Goal: Information Seeking & Learning: Learn about a topic

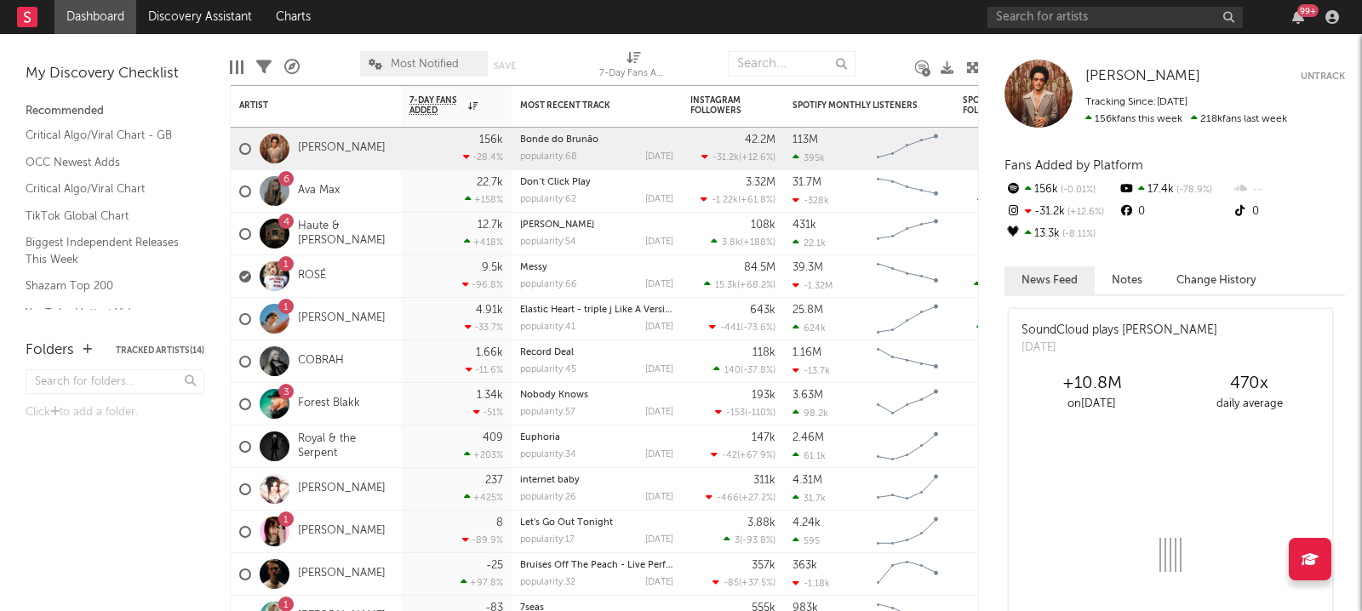
click at [319, 403] on link "Forest Blakk" at bounding box center [329, 404] width 62 height 14
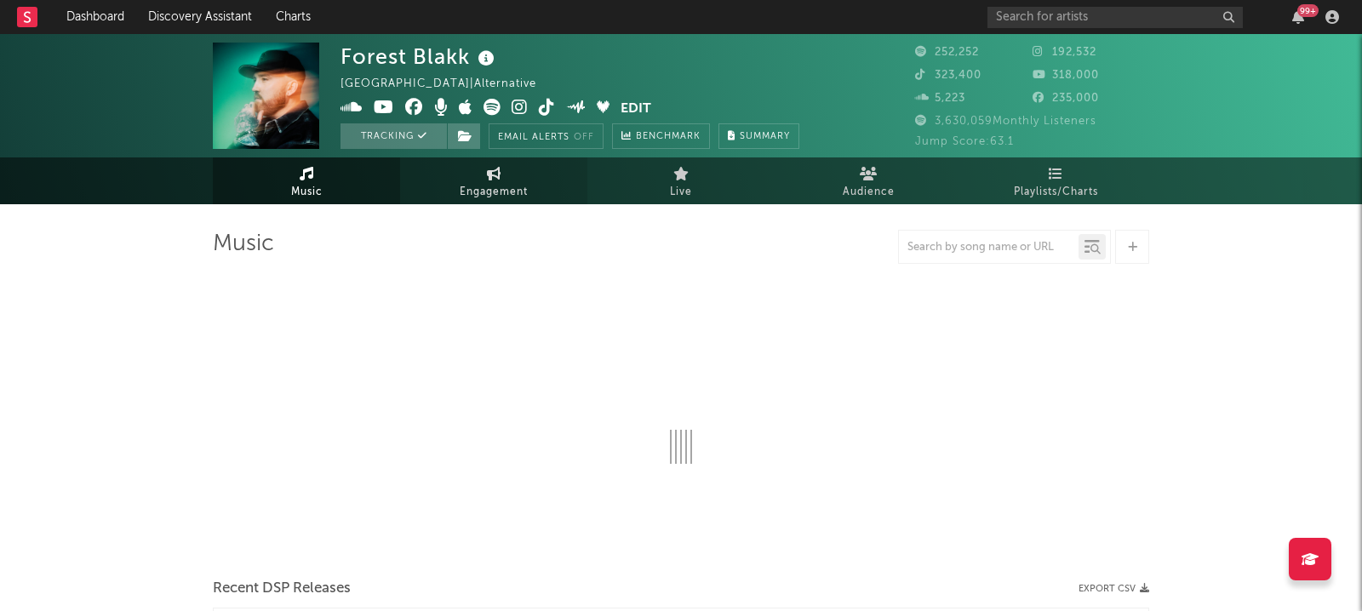
select select "6m"
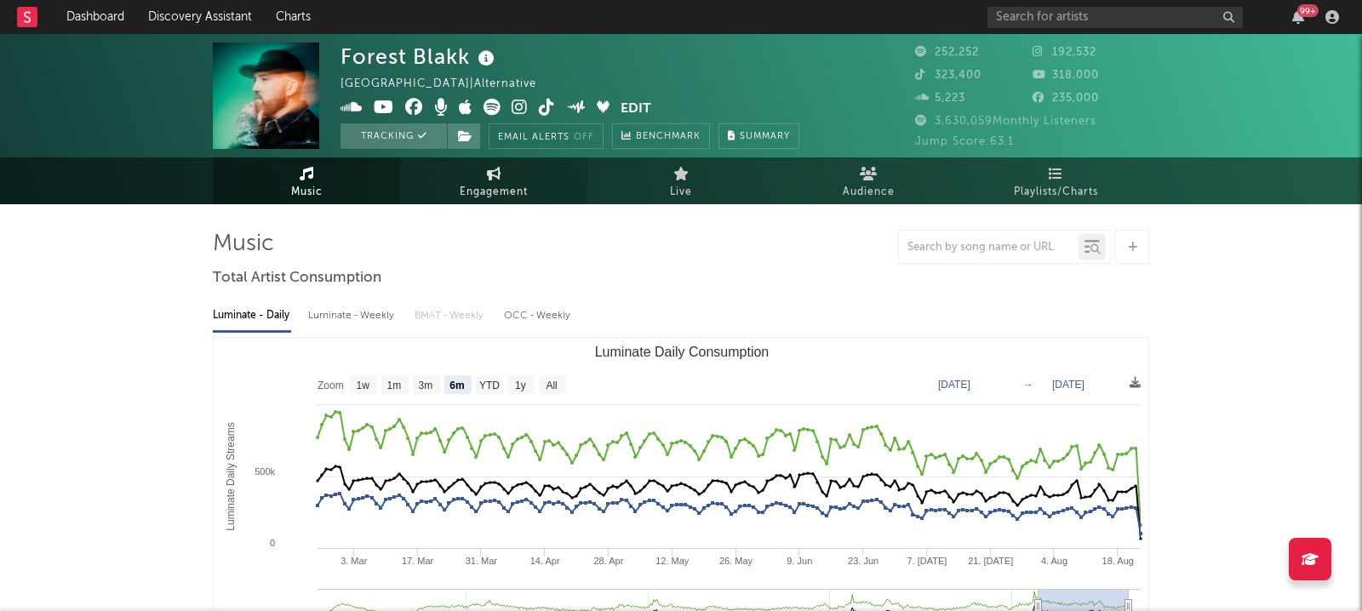
click at [498, 186] on span "Engagement" at bounding box center [494, 192] width 68 height 20
select select "1w"
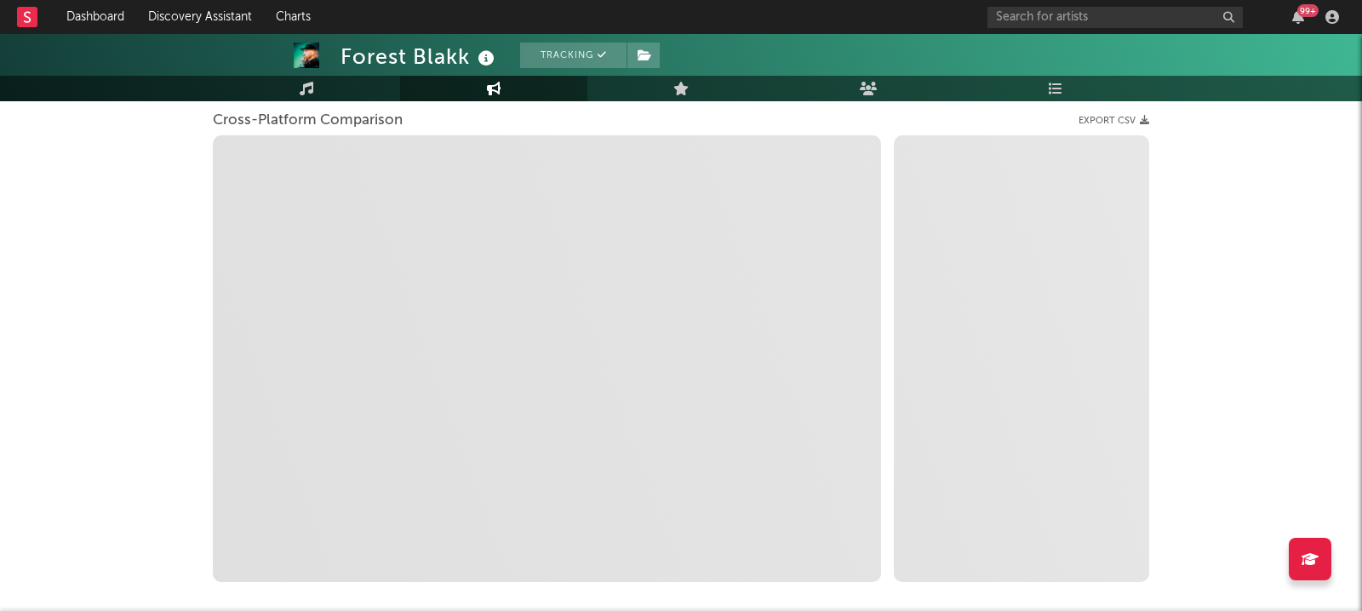
scroll to position [224, 0]
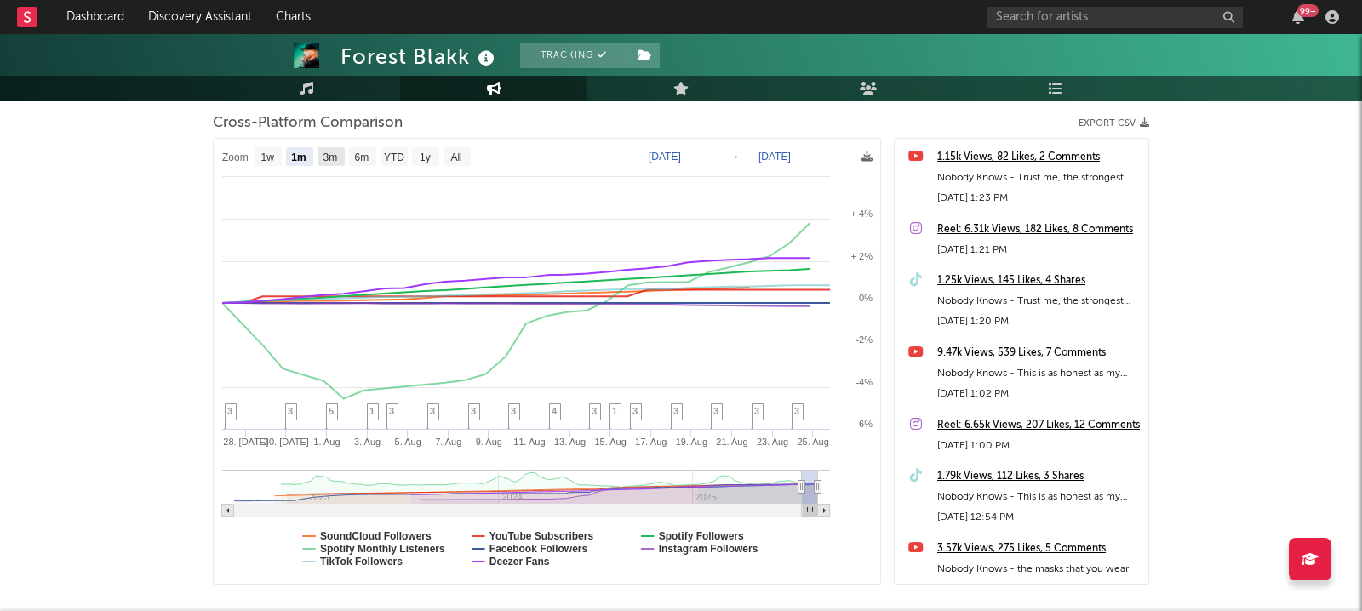
click at [334, 152] on text "3m" at bounding box center [330, 158] width 14 height 12
select select "3m"
type input "[DATE]"
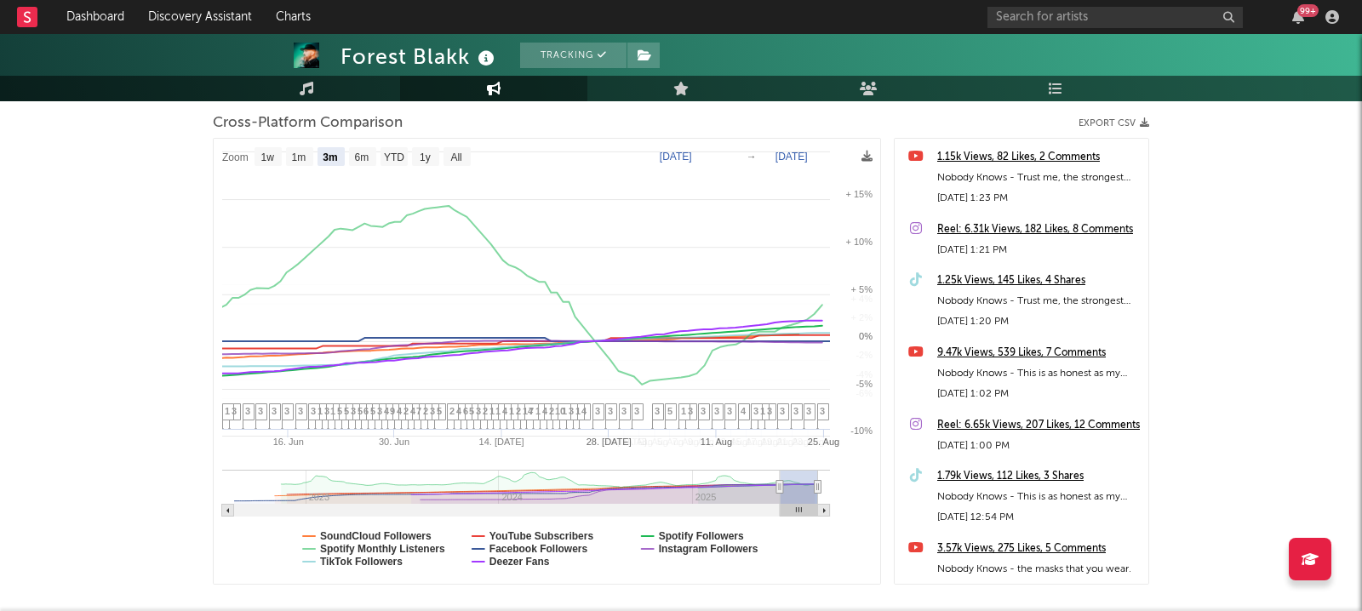
select select "3m"
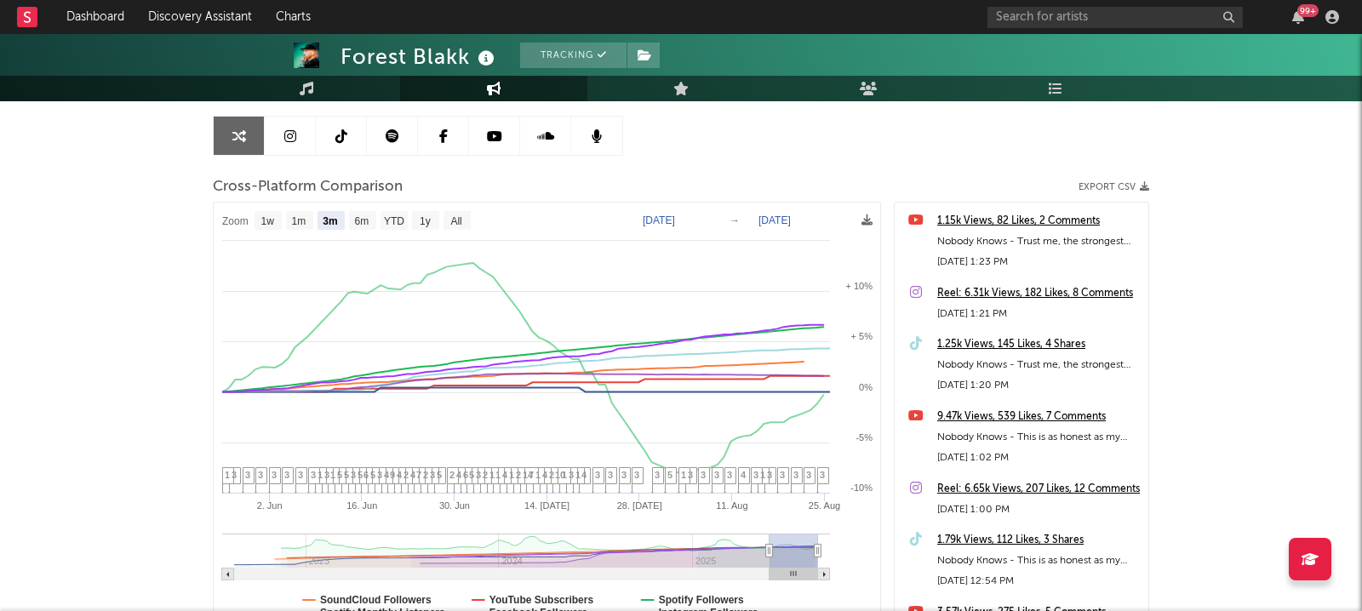
scroll to position [0, 0]
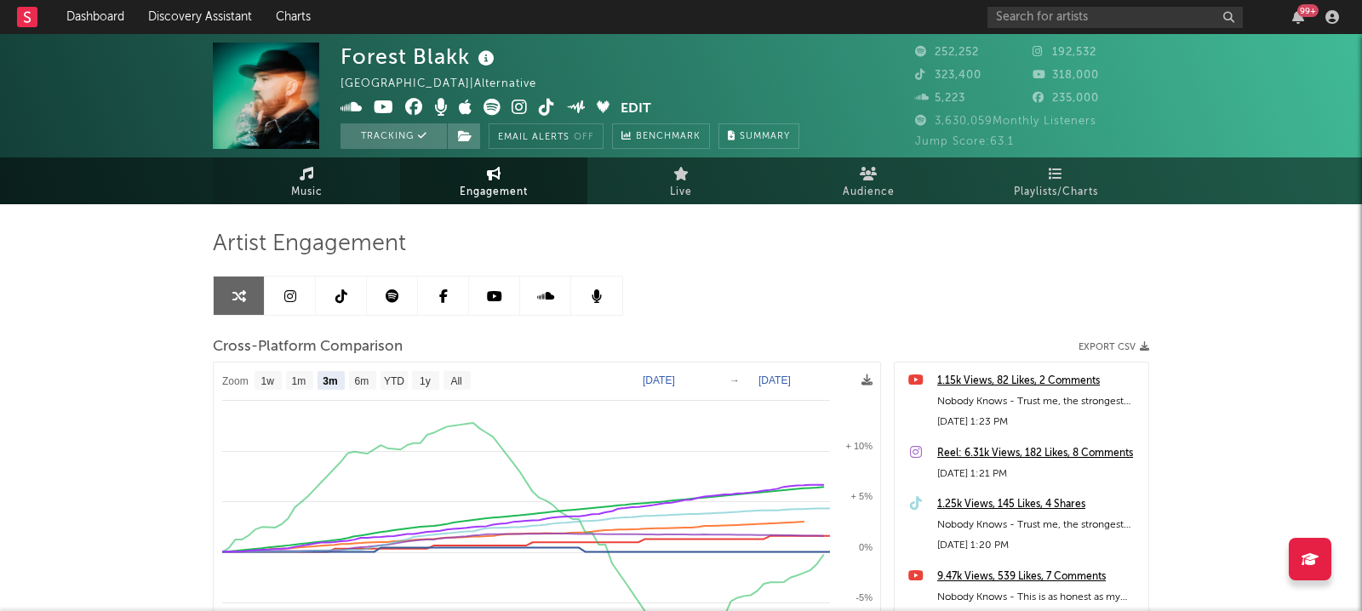
click at [304, 178] on icon at bounding box center [307, 174] width 14 height 14
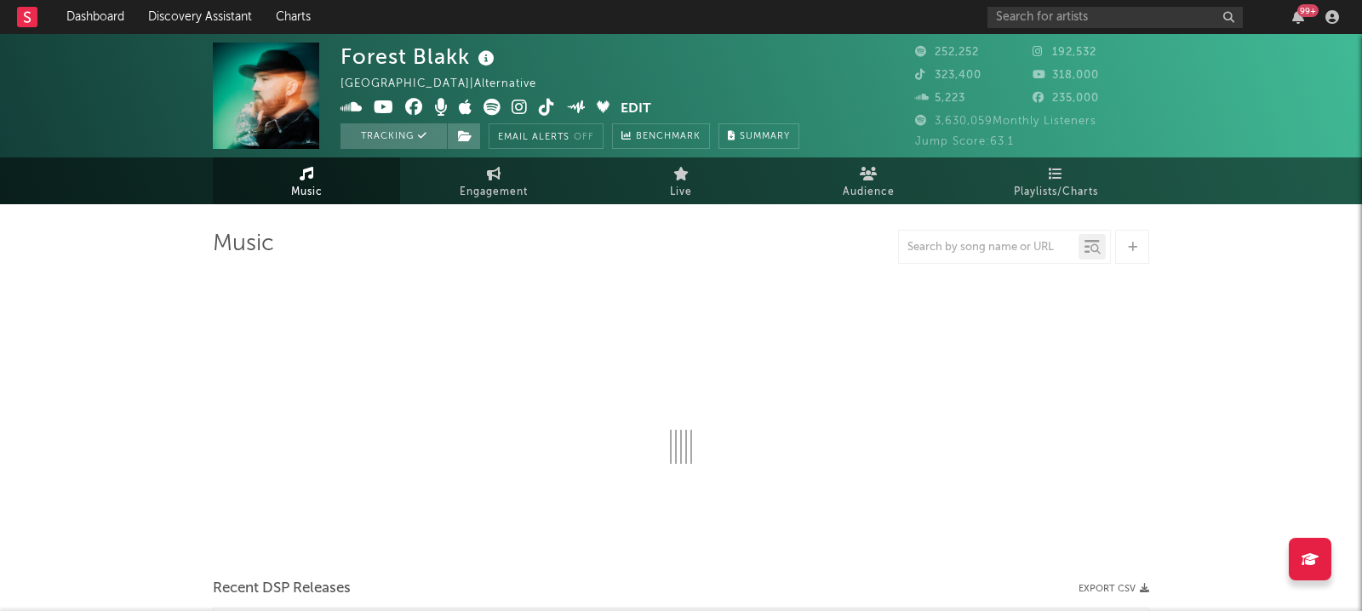
select select "6m"
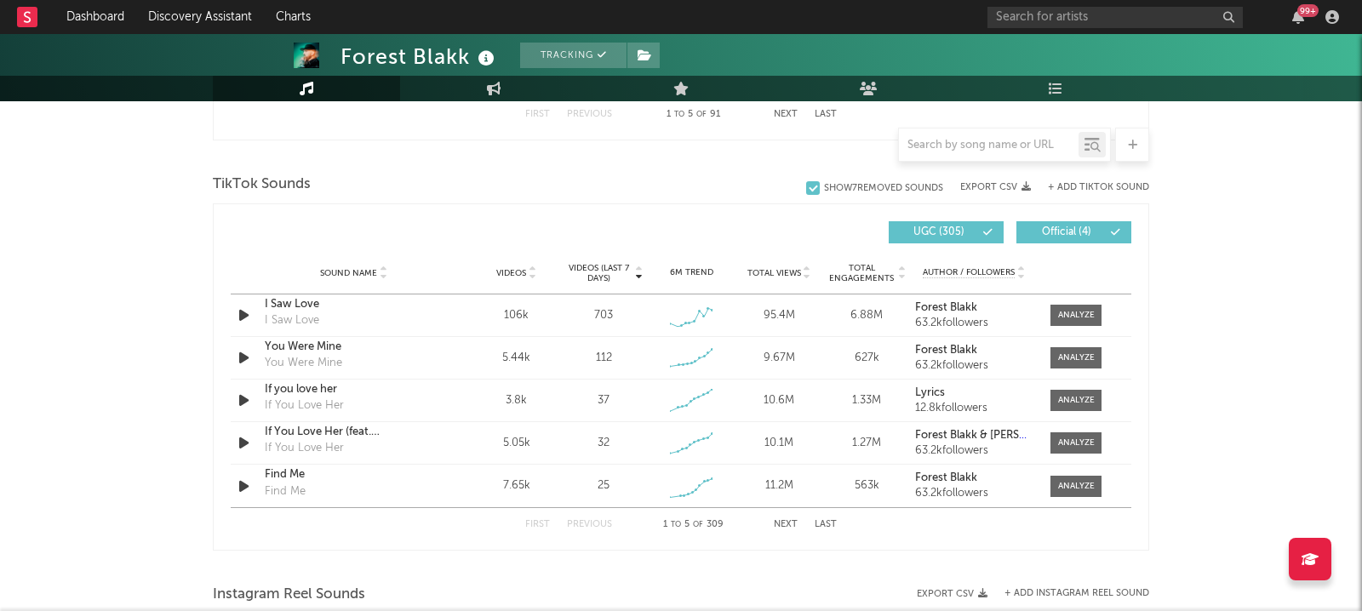
scroll to position [1101, 0]
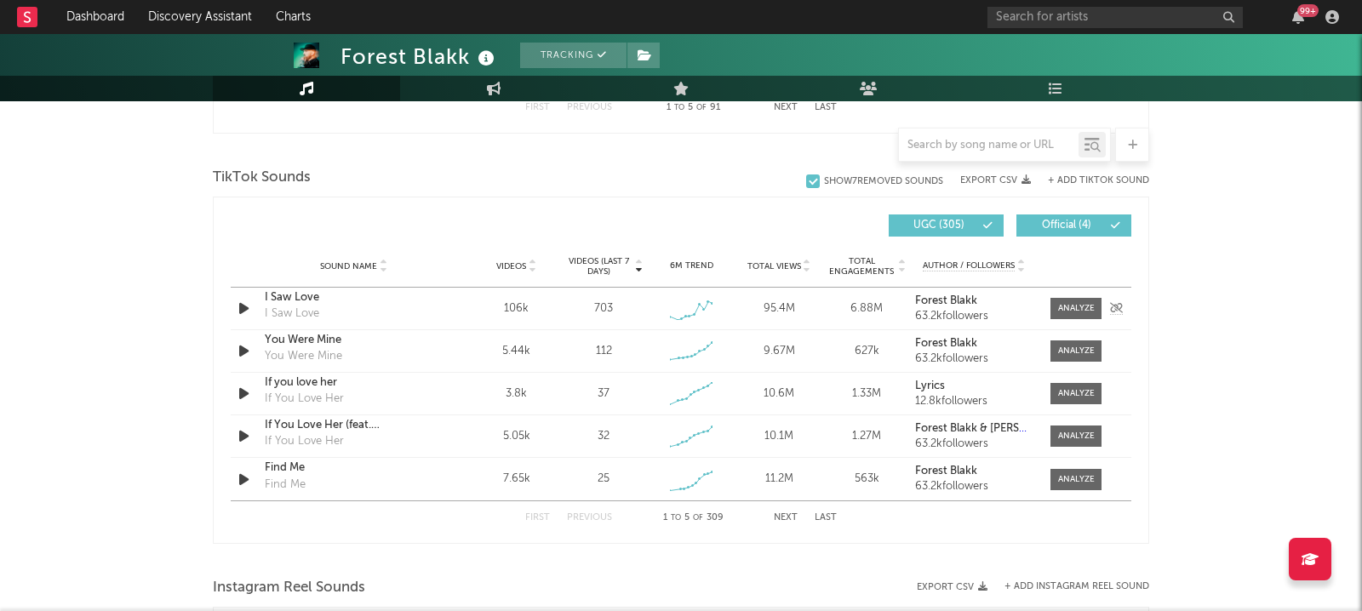
click at [428, 300] on div "I Saw Love" at bounding box center [354, 297] width 178 height 17
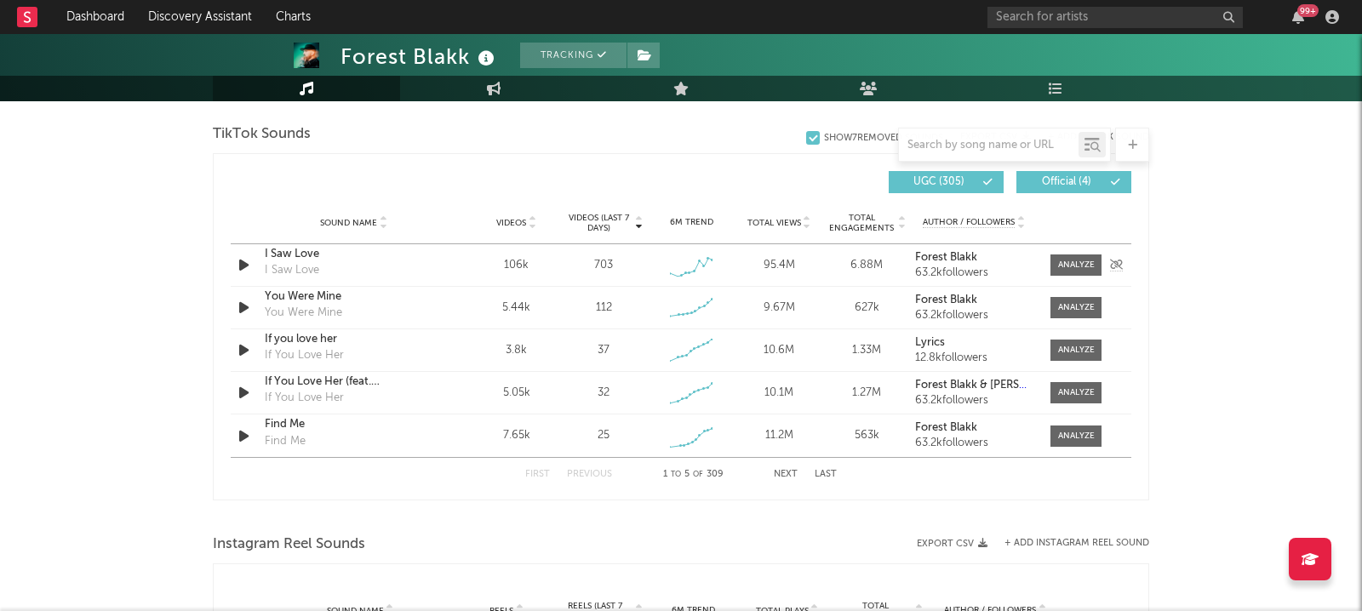
click at [999, 263] on div "Forest Blakk 63.2k followers" at bounding box center [974, 265] width 118 height 27
click at [1071, 264] on div at bounding box center [1076, 265] width 37 height 13
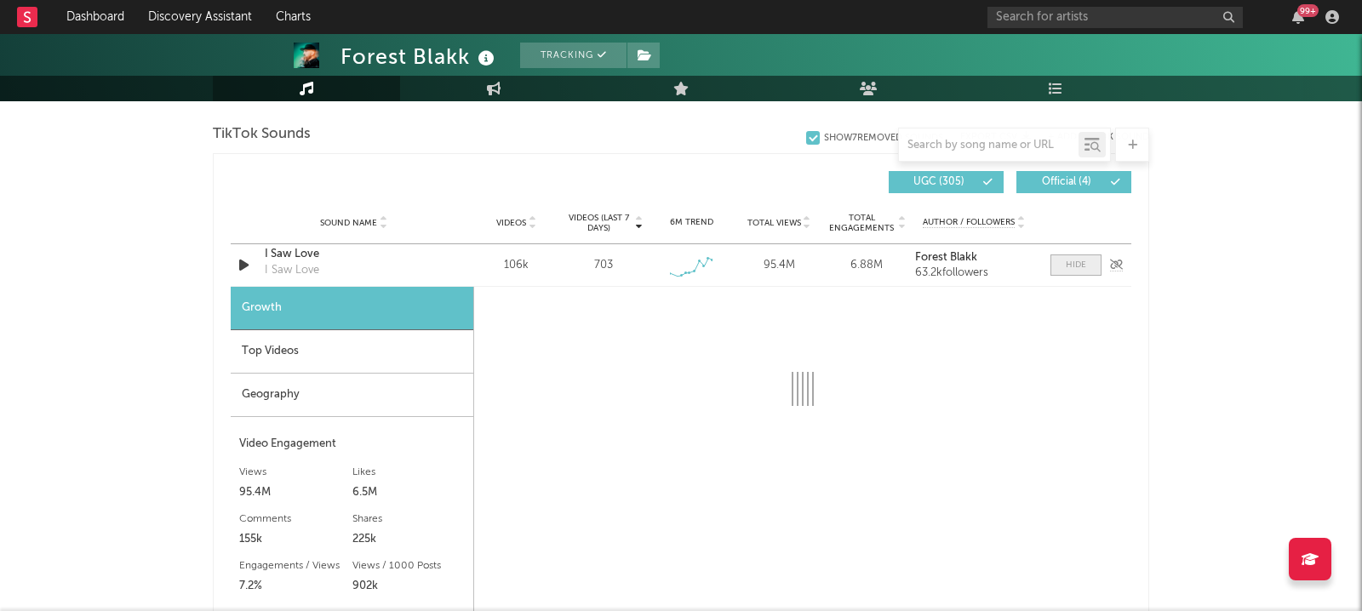
click at [1071, 264] on div at bounding box center [1076, 265] width 20 height 13
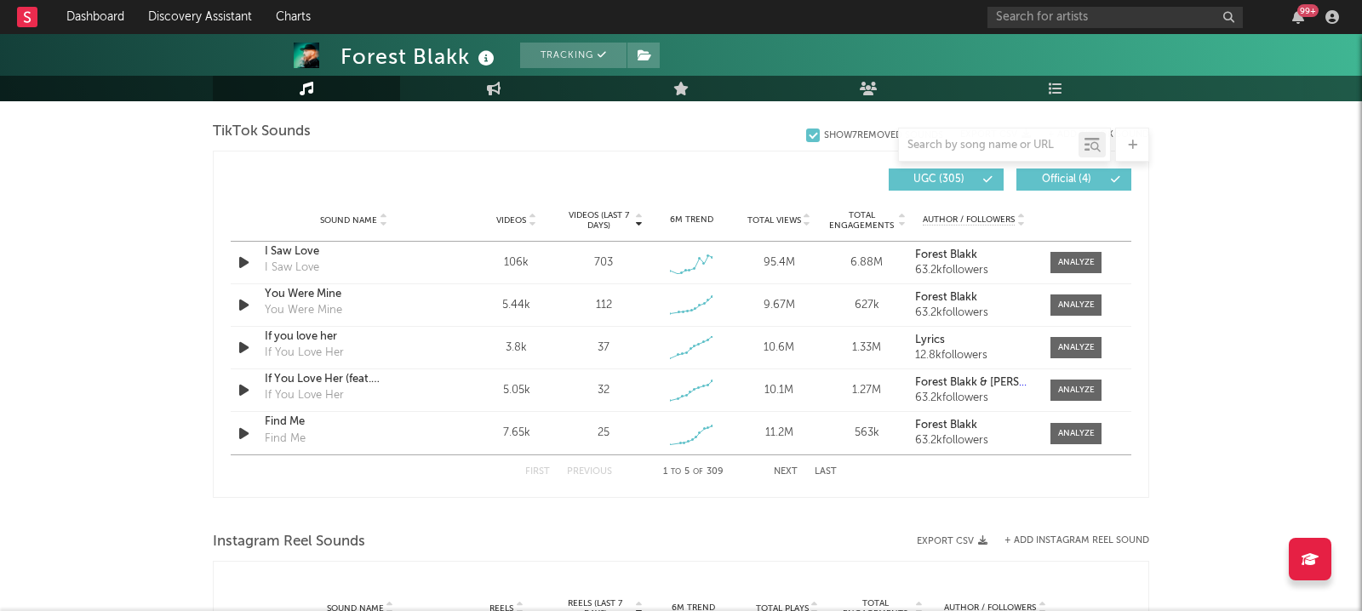
scroll to position [1146, 0]
click at [781, 468] on button "Next" at bounding box center [786, 472] width 24 height 9
click at [534, 468] on button "First" at bounding box center [537, 472] width 25 height 9
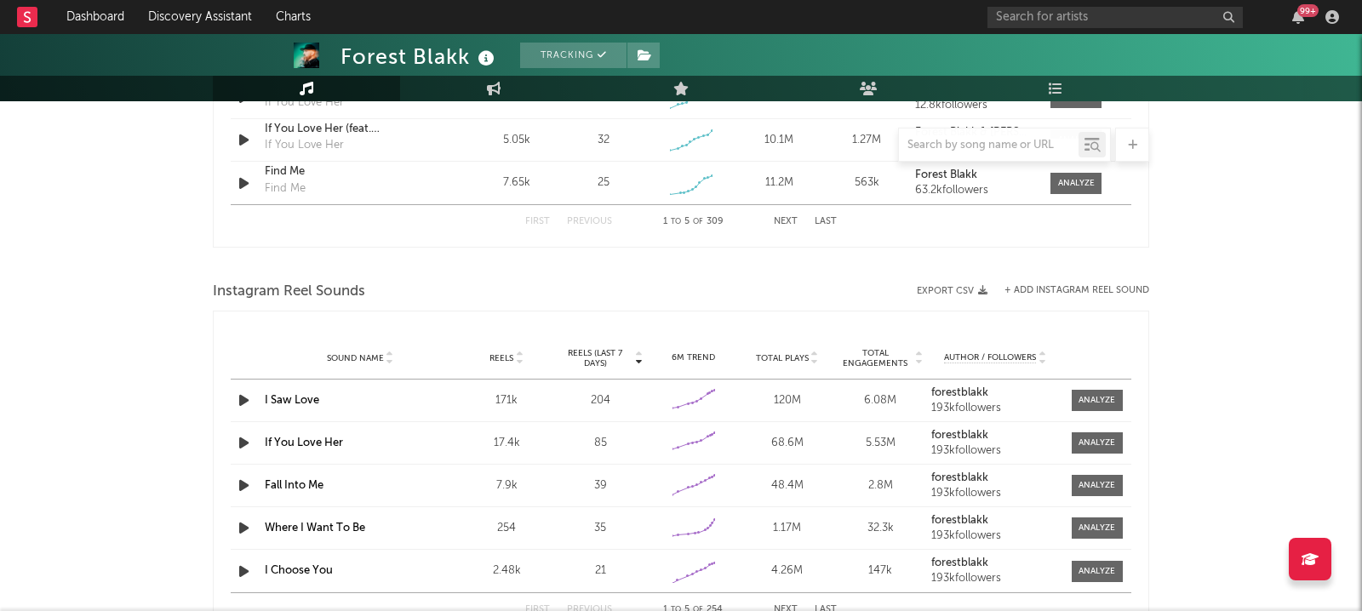
scroll to position [1477, 0]
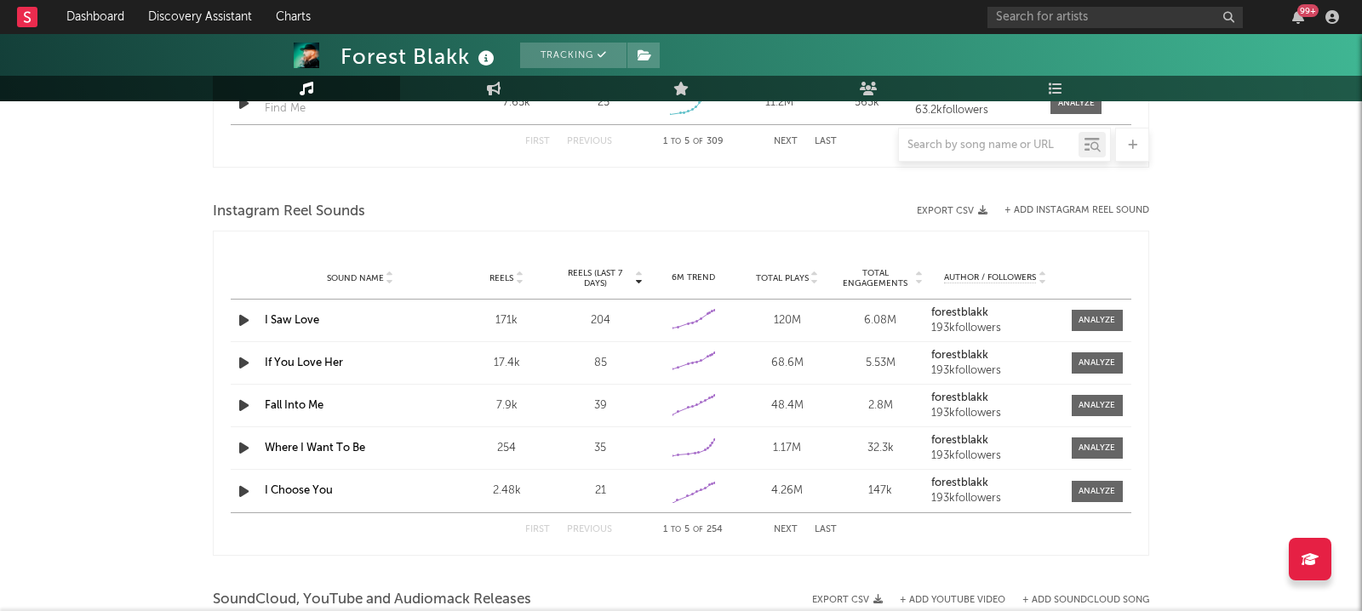
click at [785, 527] on button "Next" at bounding box center [786, 529] width 24 height 9
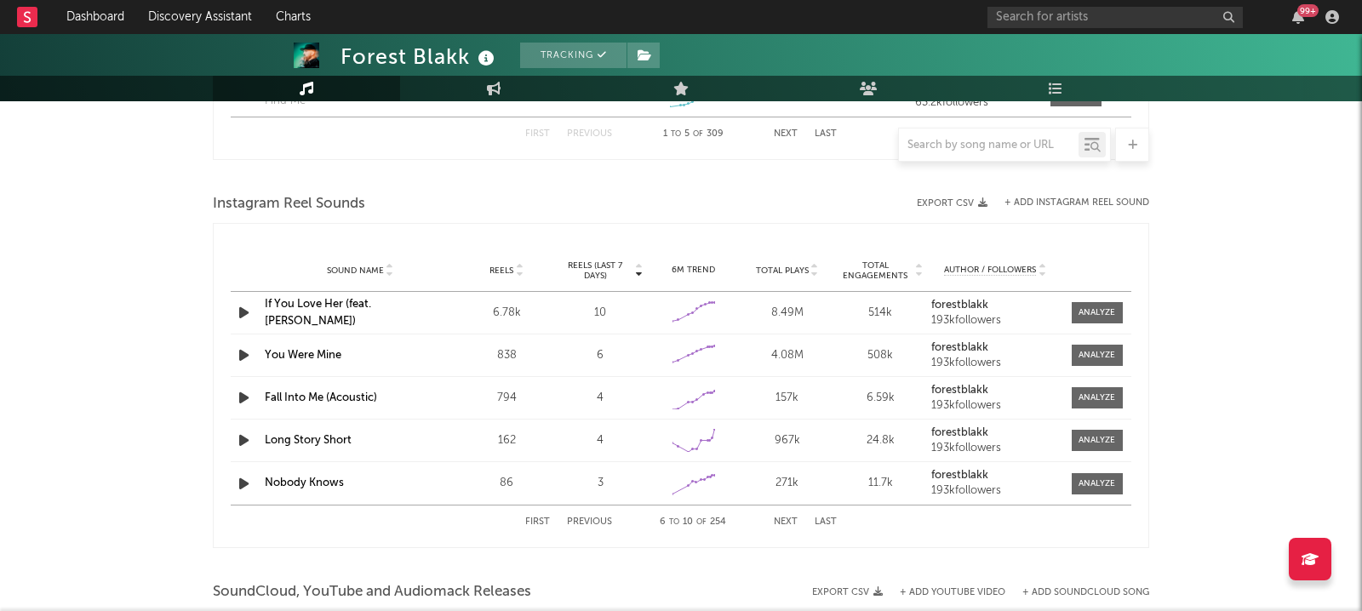
scroll to position [1490, 0]
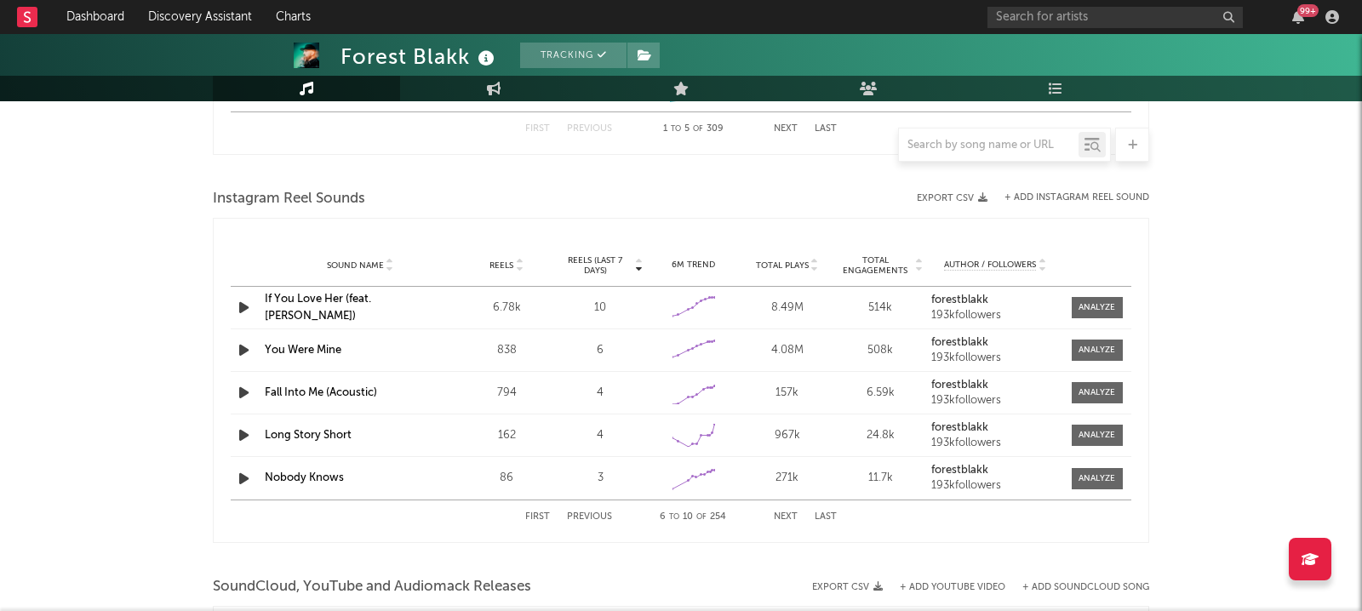
click at [536, 514] on button "First" at bounding box center [537, 516] width 25 height 9
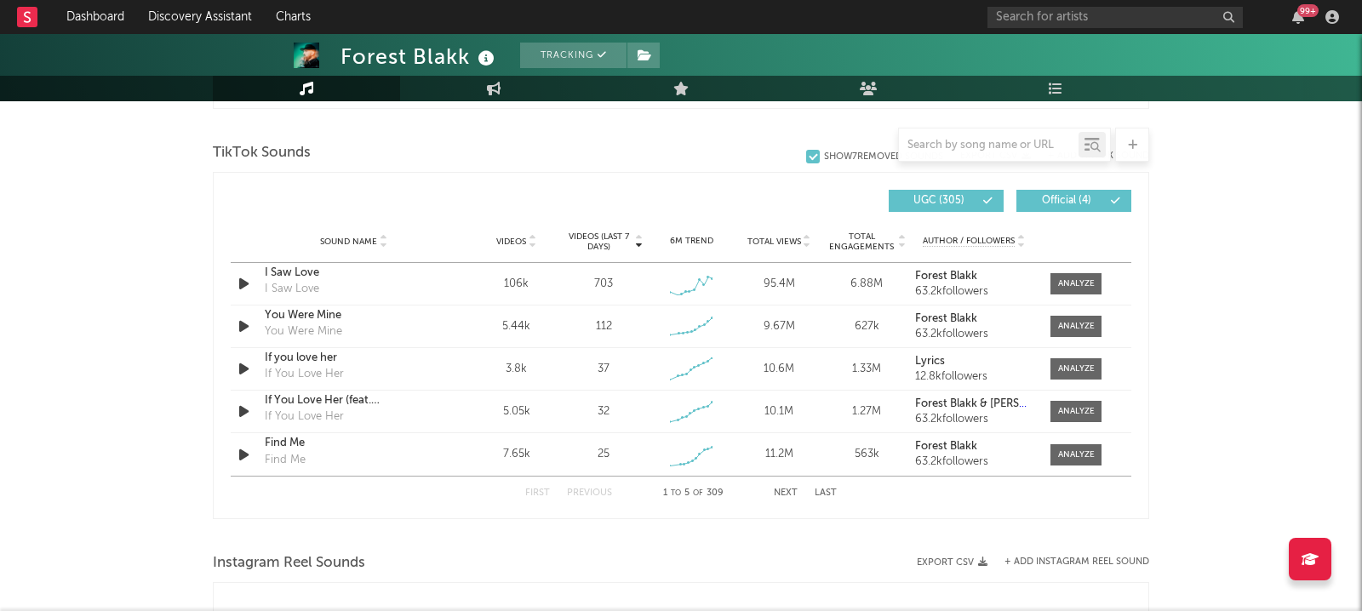
scroll to position [1095, 0]
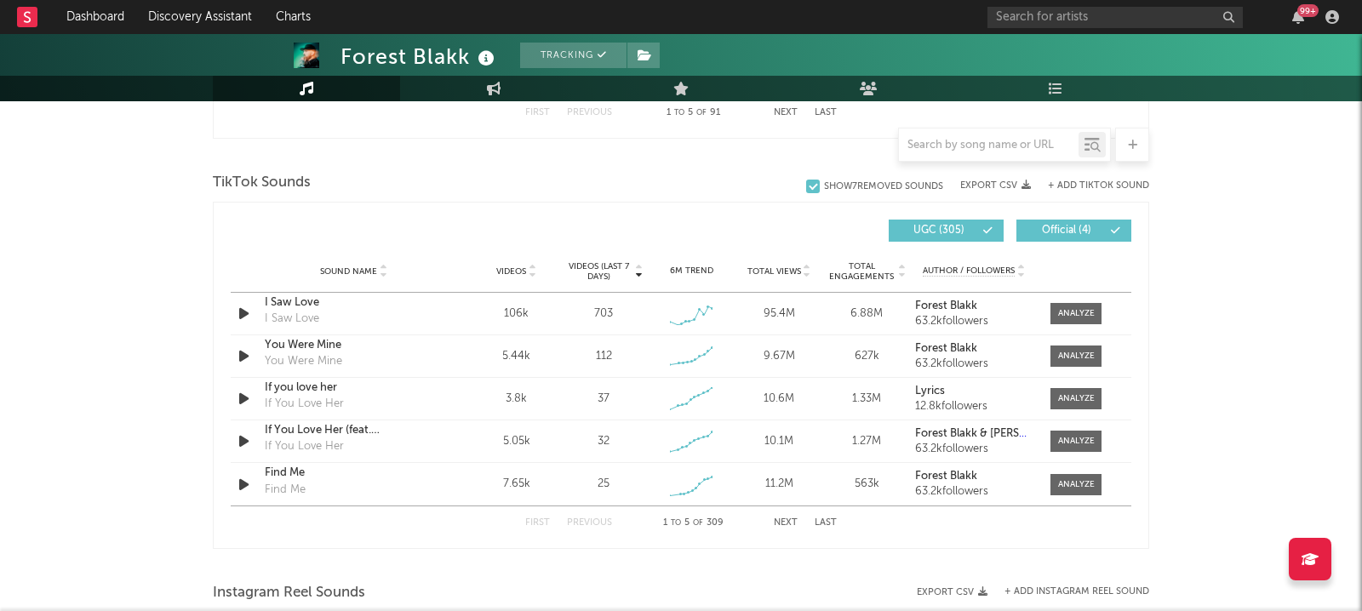
click at [808, 186] on div at bounding box center [813, 187] width 14 height 14
click at [806, 186] on input "Show 7 Removed Sounds" at bounding box center [806, 186] width 0 height 17
click at [808, 186] on div at bounding box center [813, 187] width 14 height 14
click at [806, 186] on input "Show 7 Removed Sounds" at bounding box center [806, 186] width 0 height 17
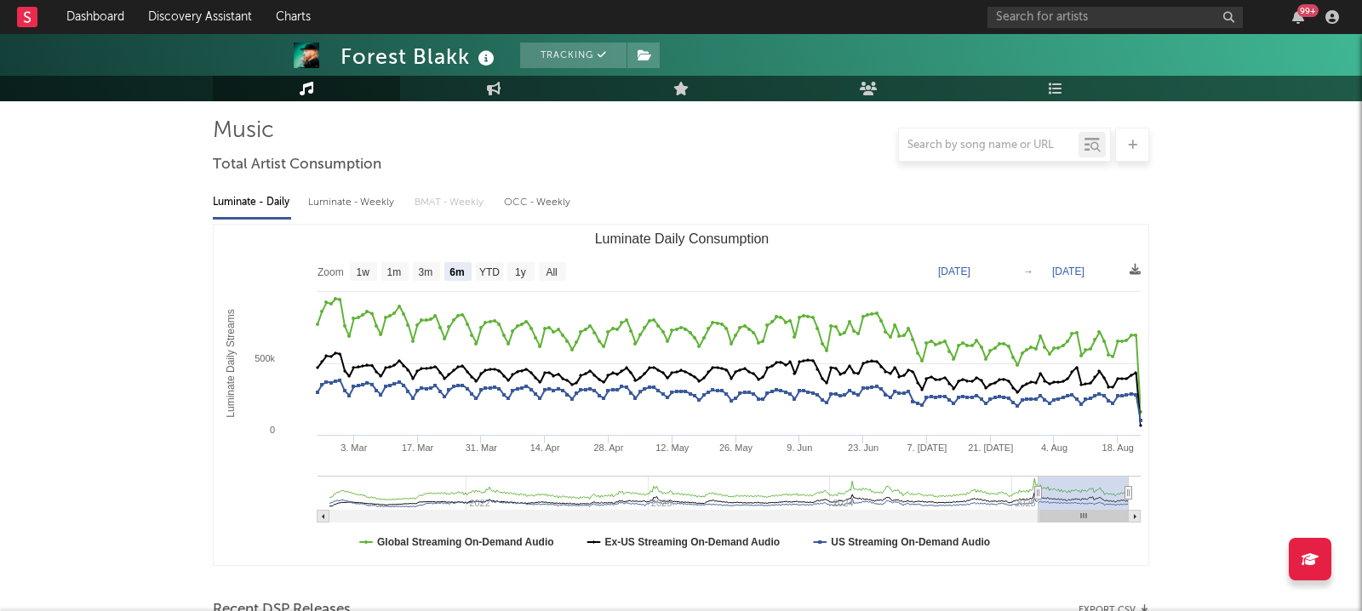
scroll to position [0, 0]
